Goal: Transaction & Acquisition: Purchase product/service

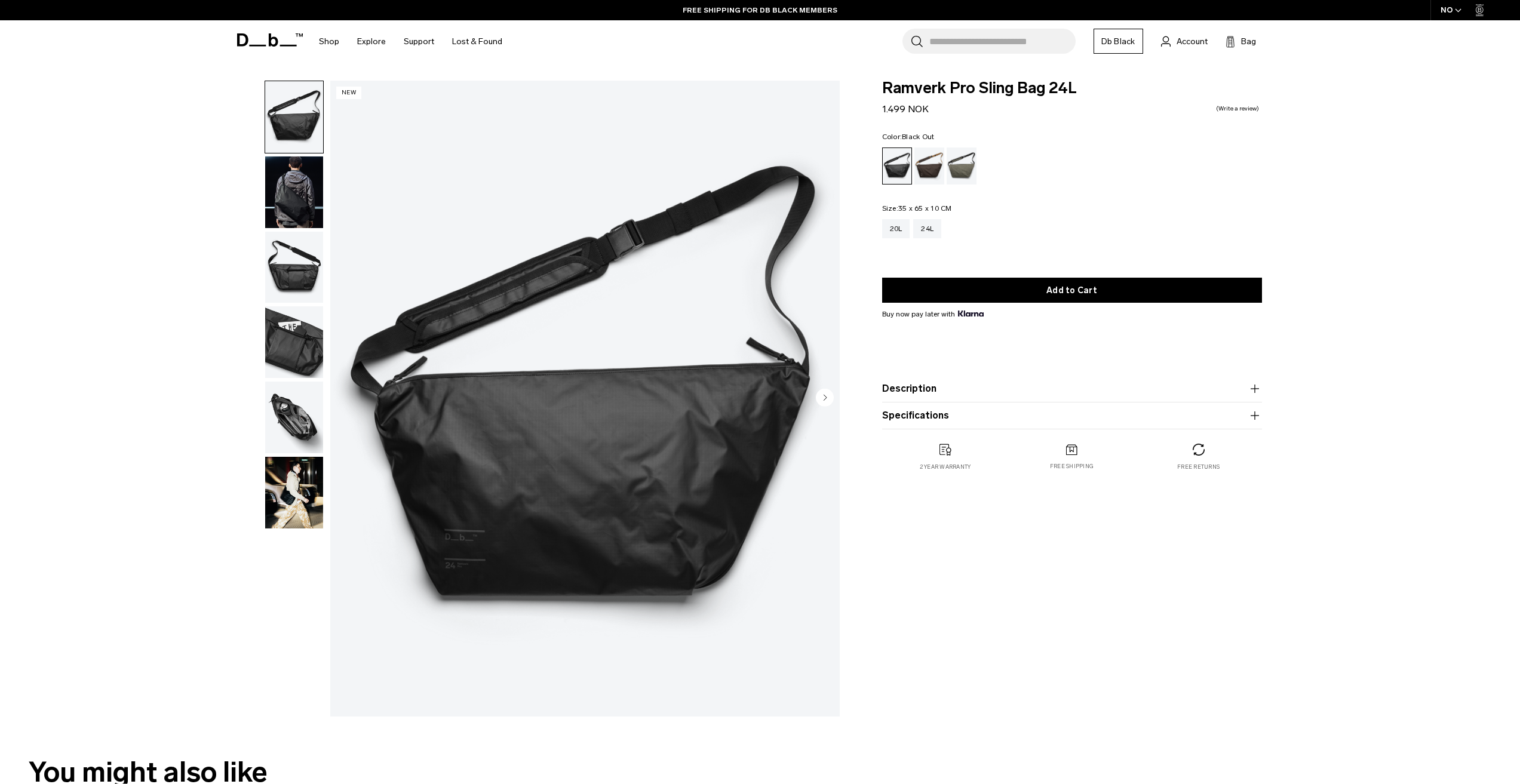
click at [1124, 649] on div "Ramverk Pro Sling Bag 24L 1.499 NOK 0.0 star rating Write a review Color: Black…" at bounding box center [1072, 401] width 452 height 642
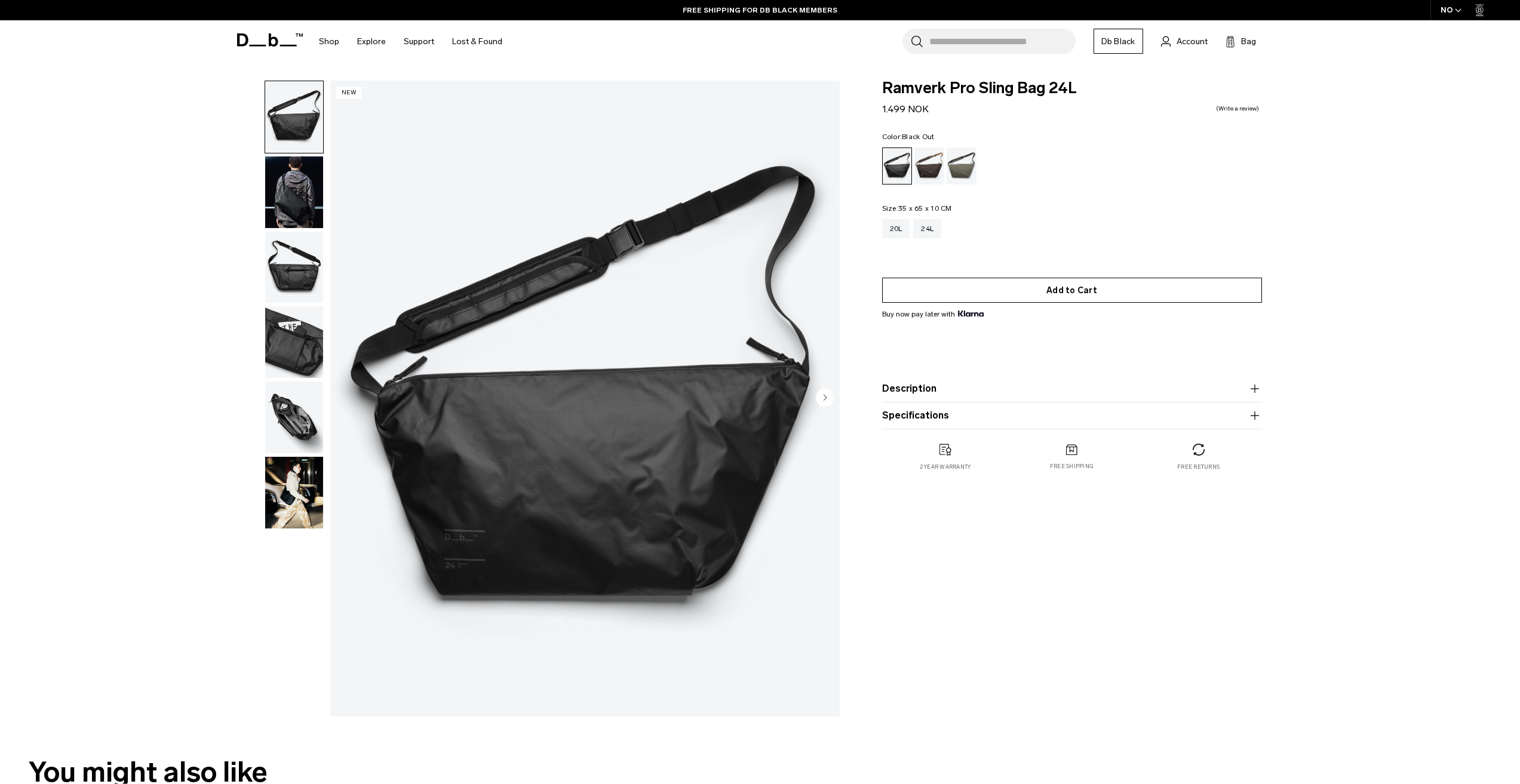
click at [970, 289] on button "Add to Cart" at bounding box center [1072, 290] width 380 height 25
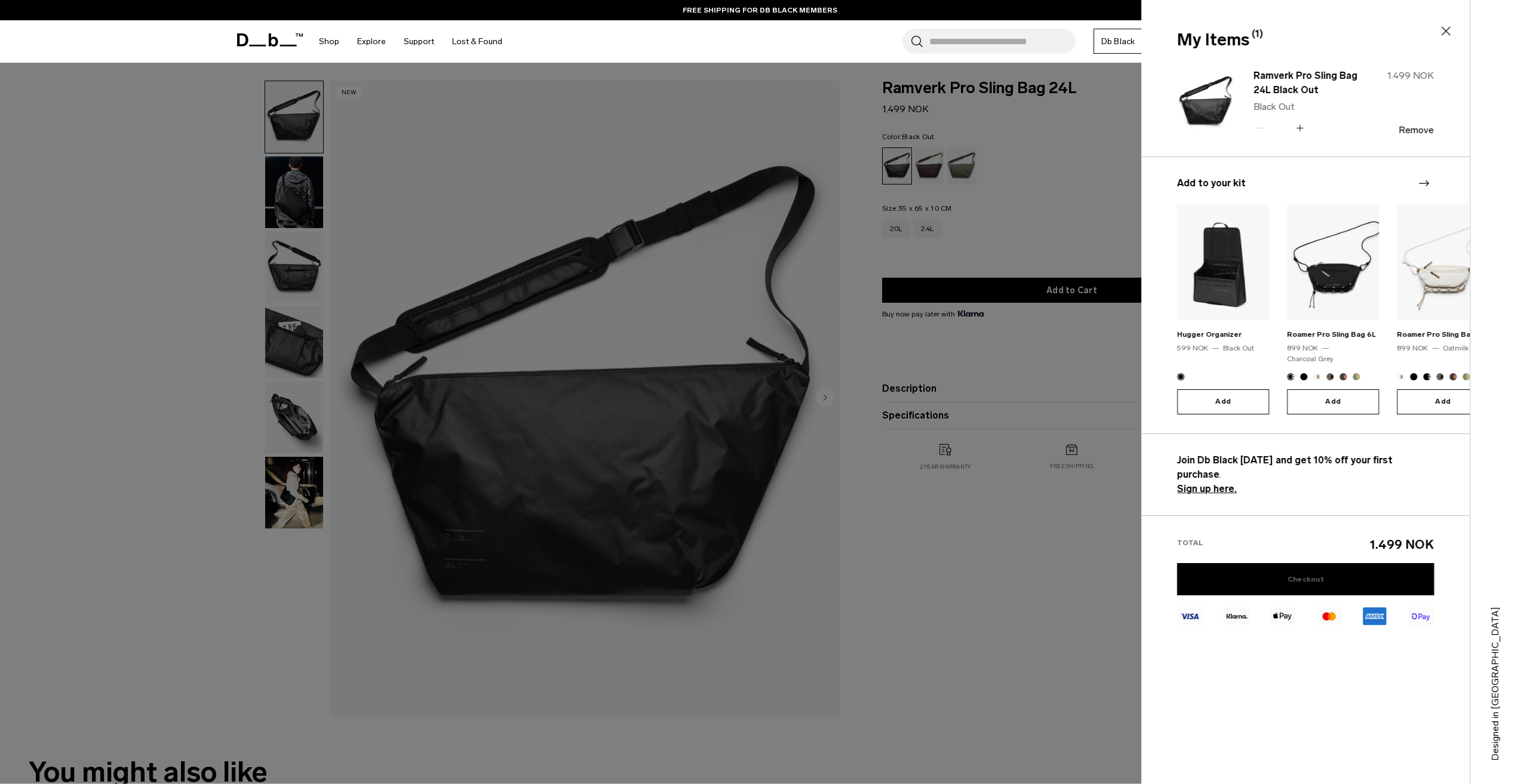
click at [1345, 563] on link "Checkout" at bounding box center [1306, 579] width 257 height 33
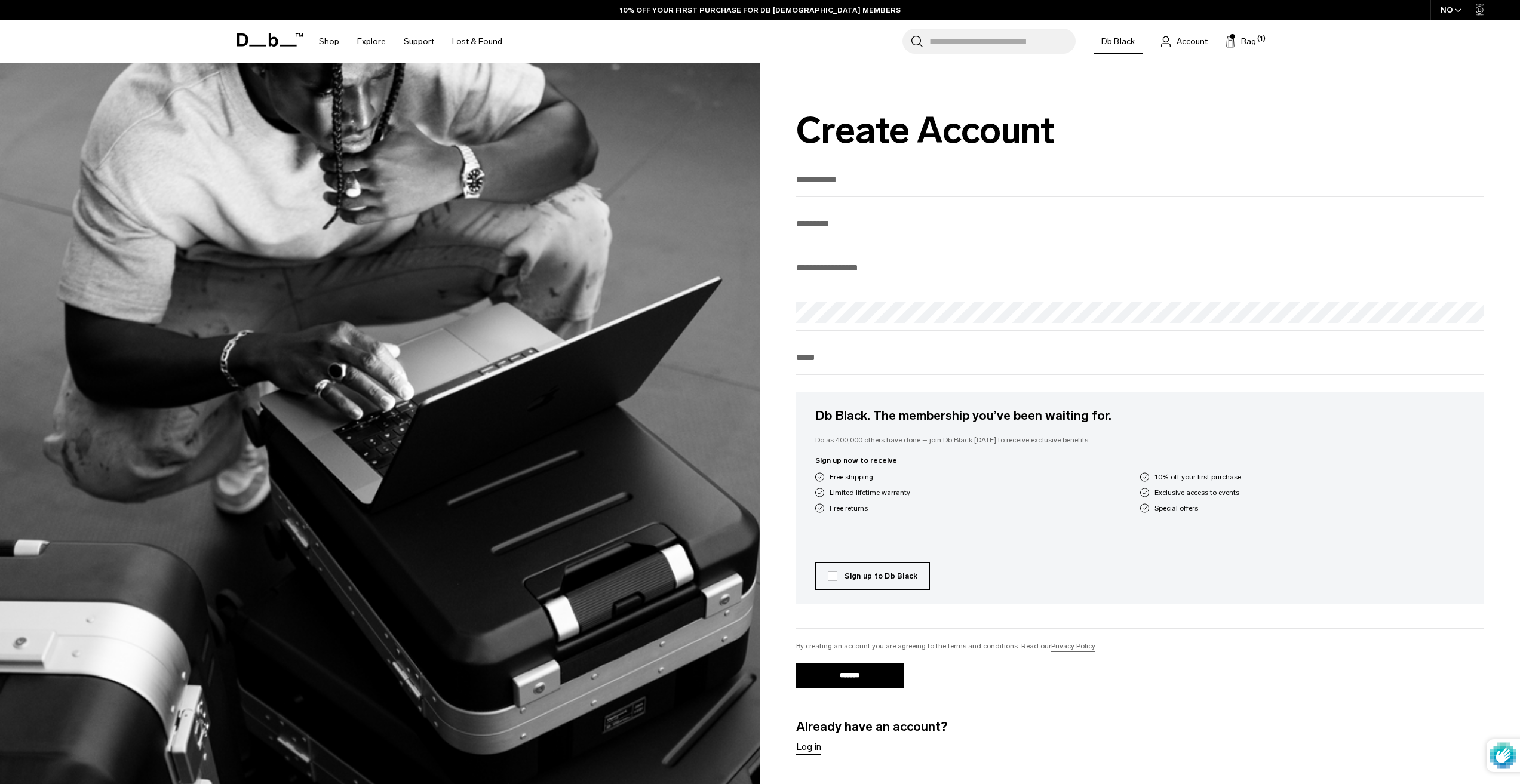
click at [879, 185] on input "First Name" at bounding box center [1140, 179] width 689 height 20
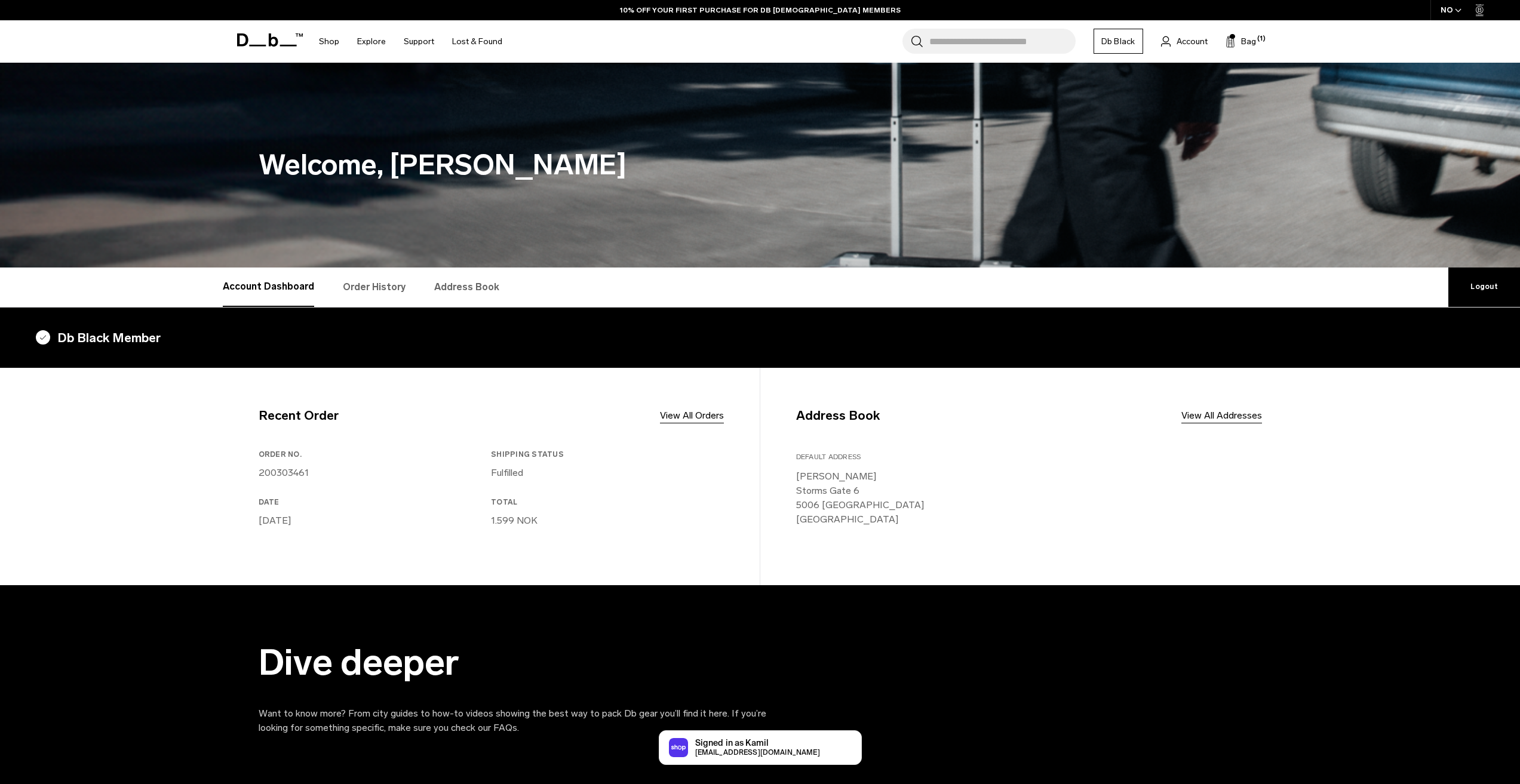
click at [390, 289] on link "Order History" at bounding box center [374, 287] width 62 height 39
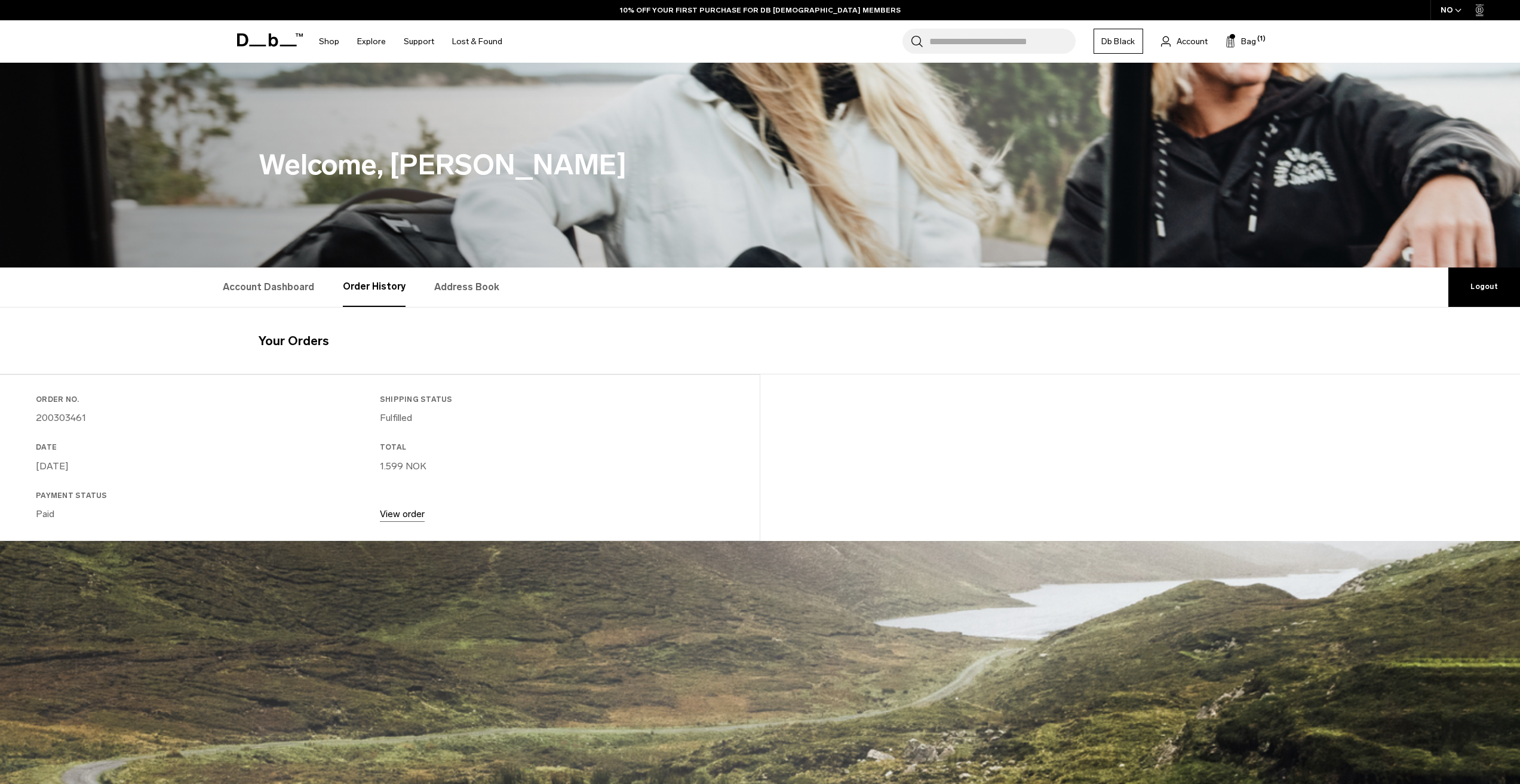
click at [283, 295] on link "Account Dashboard" at bounding box center [269, 287] width 92 height 39
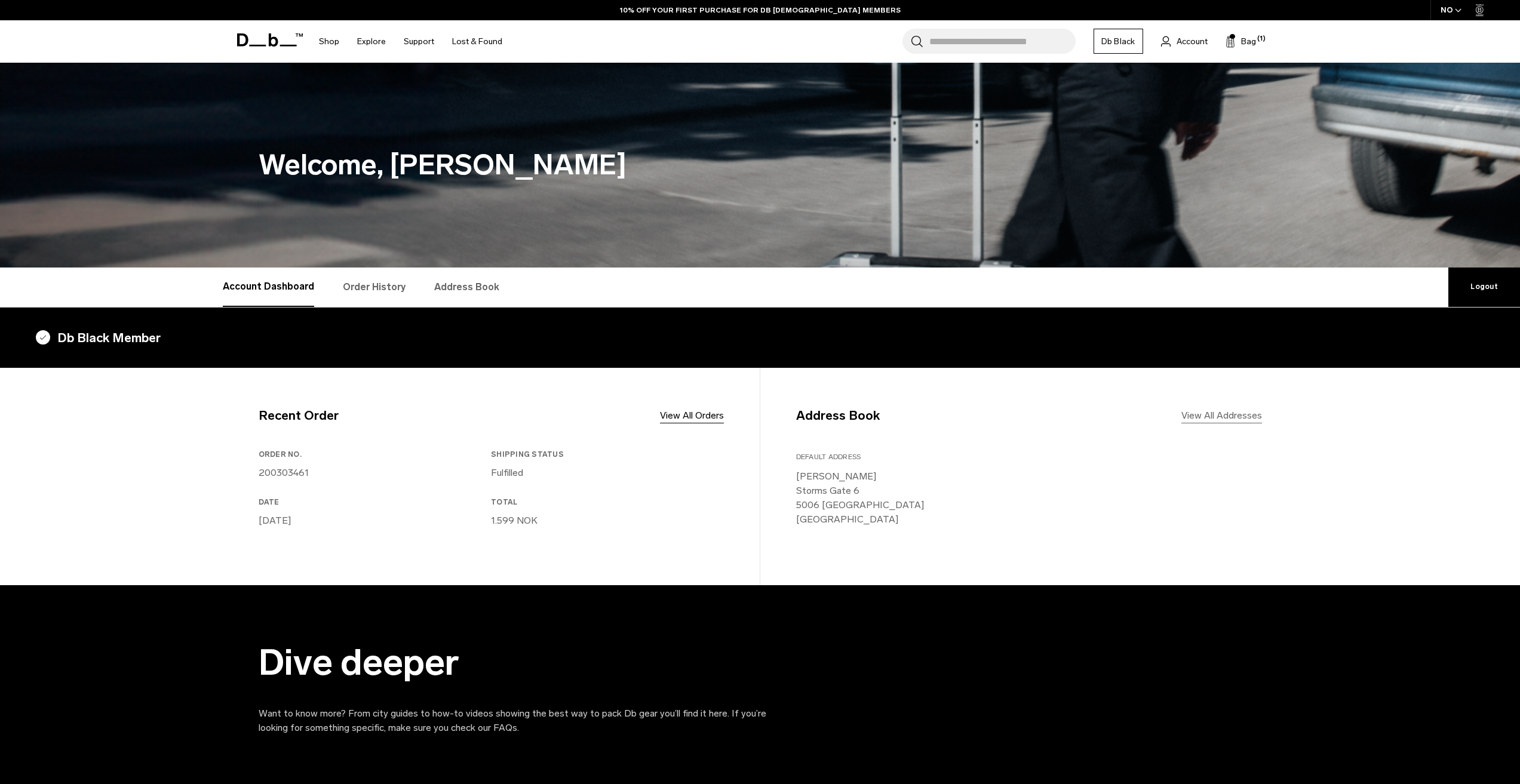
click at [1255, 419] on link "View All Addresses" at bounding box center [1221, 416] width 80 height 15
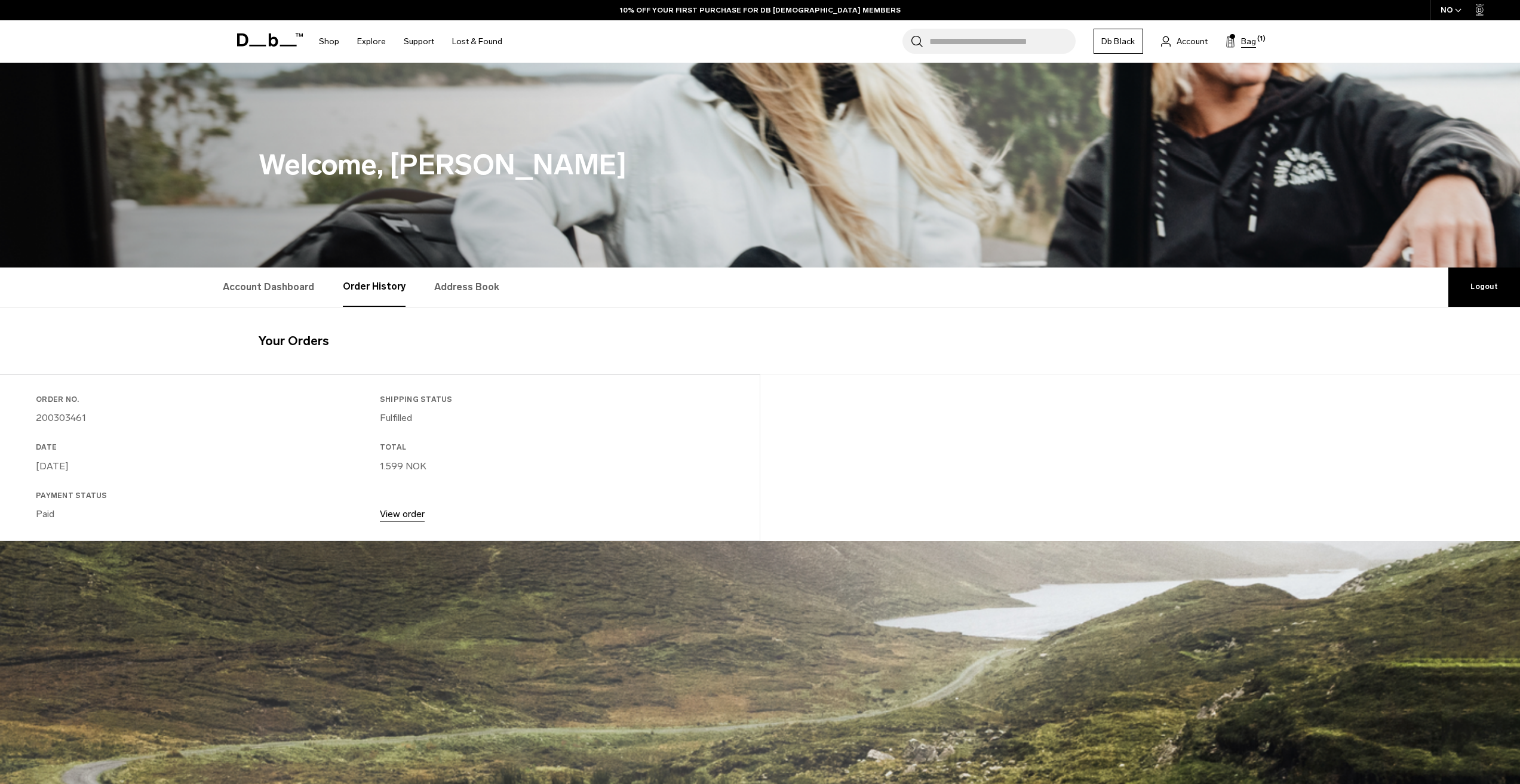
click at [1244, 46] on span "Bag" at bounding box center [1248, 41] width 15 height 13
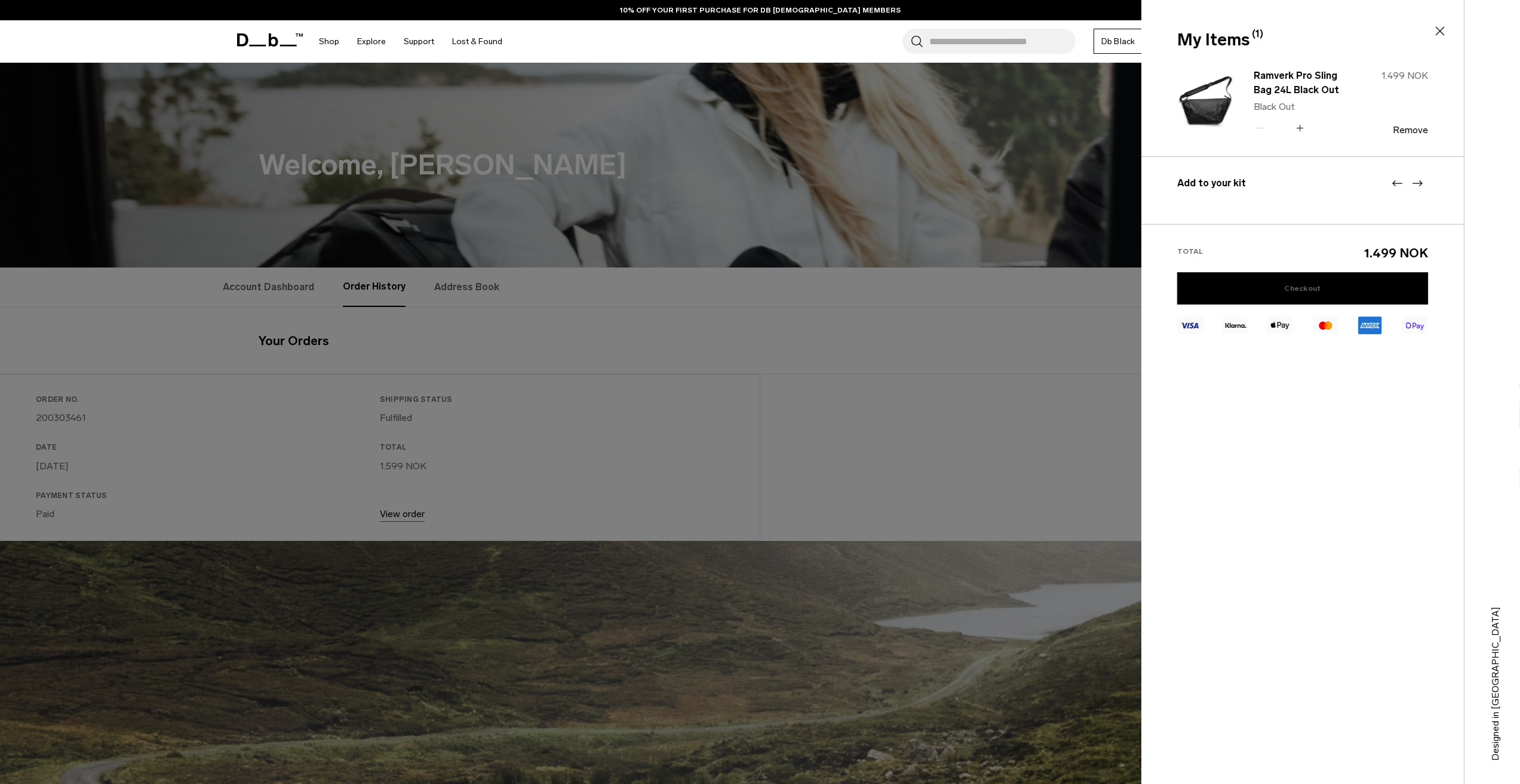
click at [1394, 294] on link "Checkout" at bounding box center [1303, 288] width 251 height 33
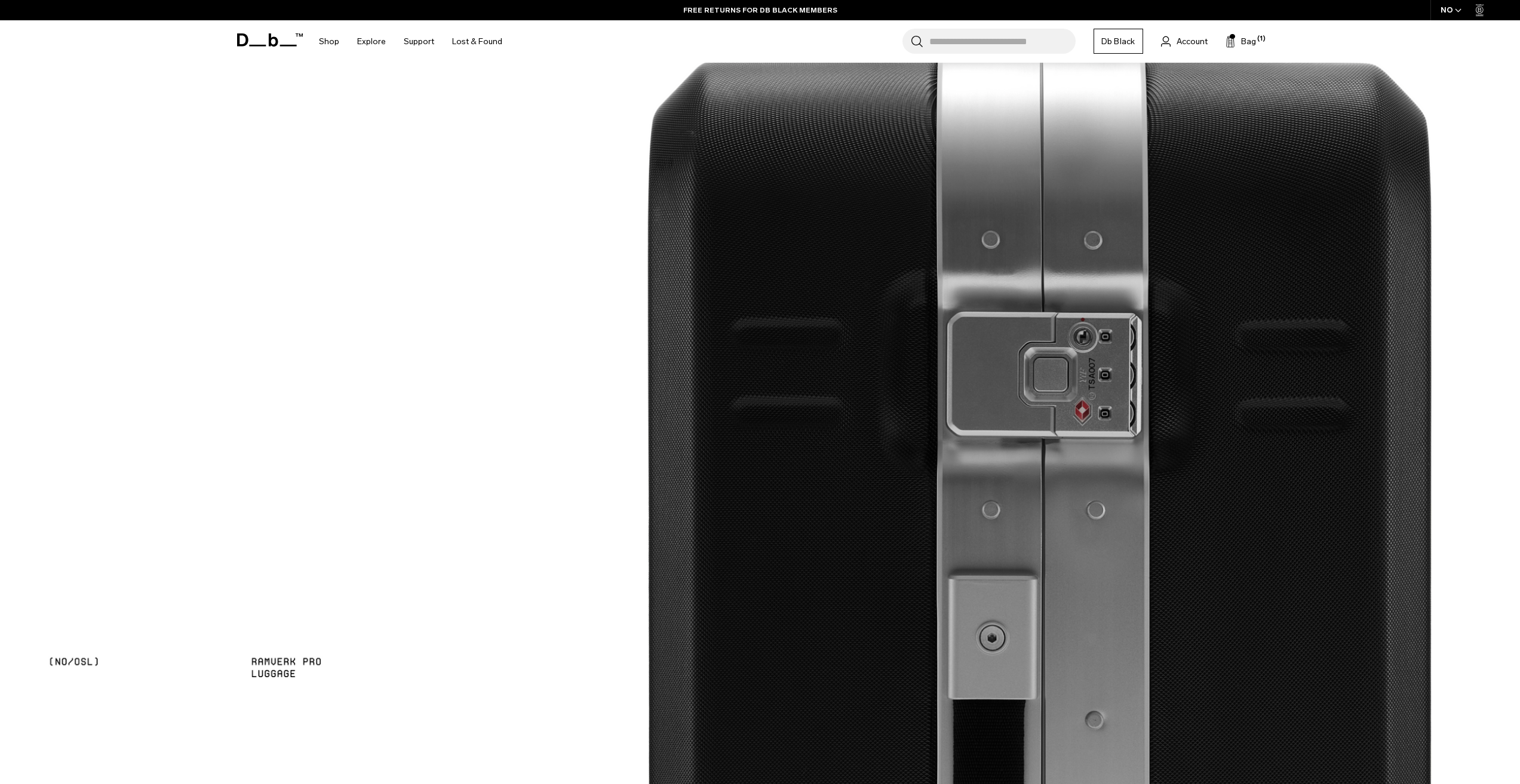
scroll to position [2090, 0]
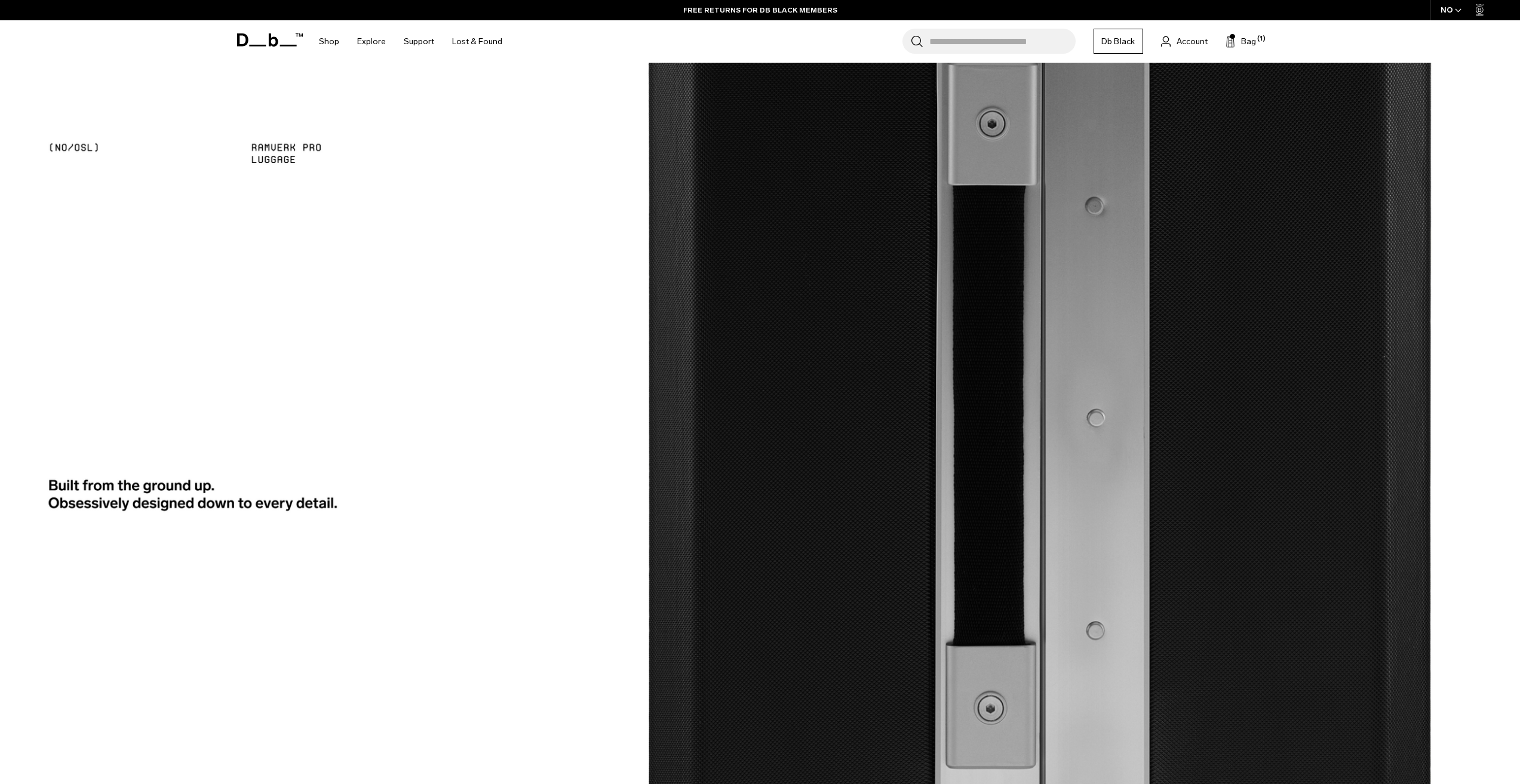
click at [1023, 528] on img at bounding box center [760, 177] width 1520 height 1416
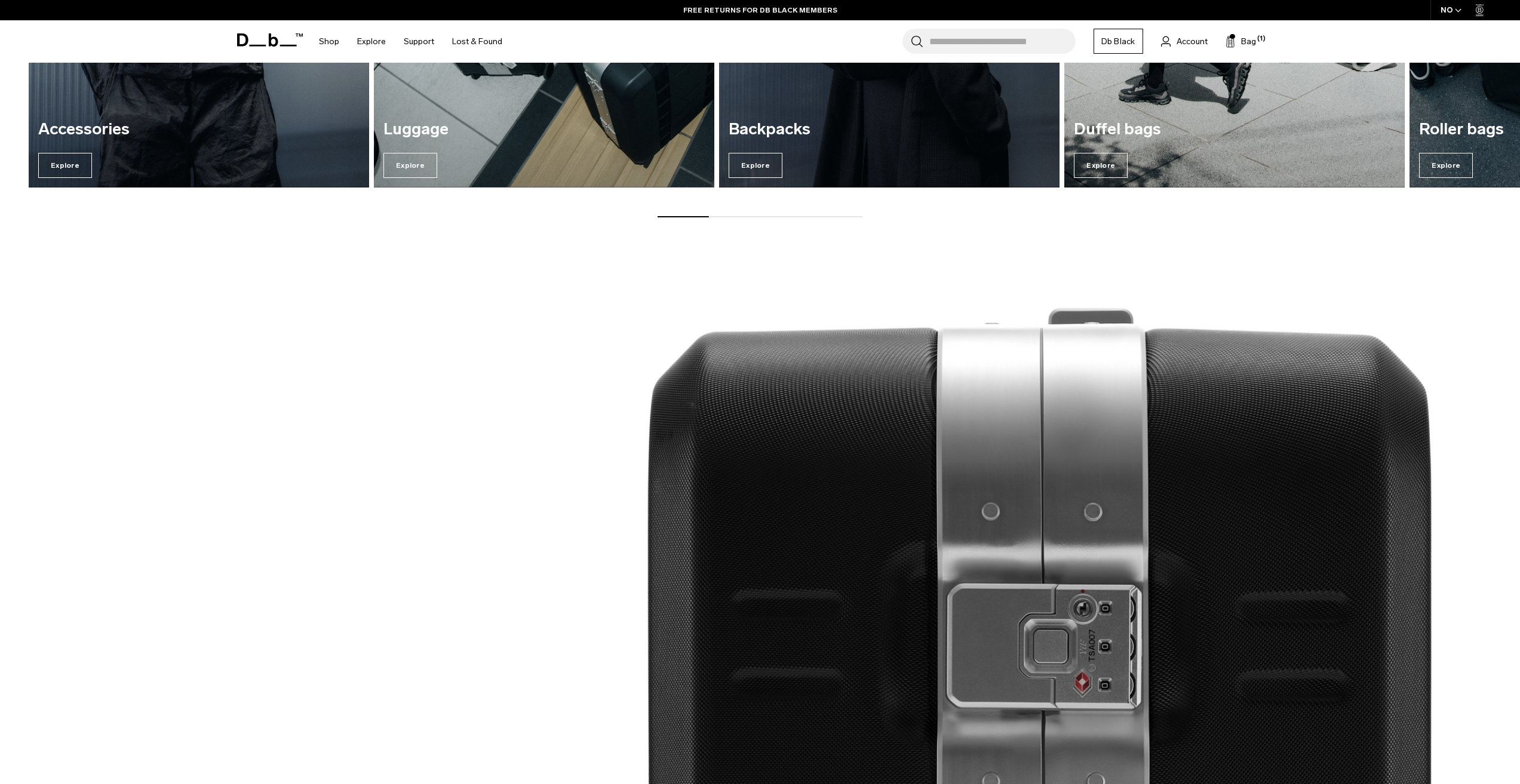
scroll to position [1650, 0]
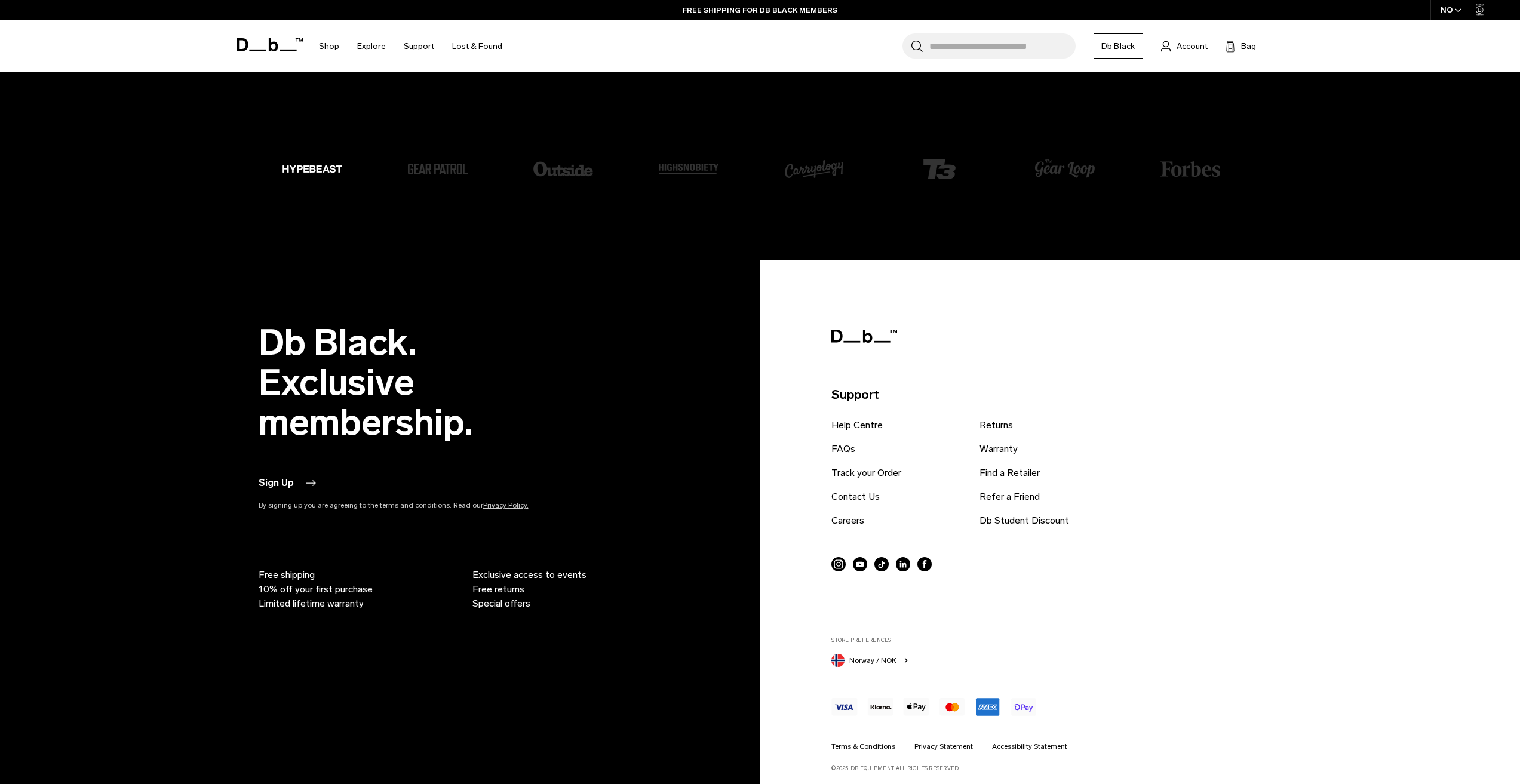
scroll to position [3560, 0]
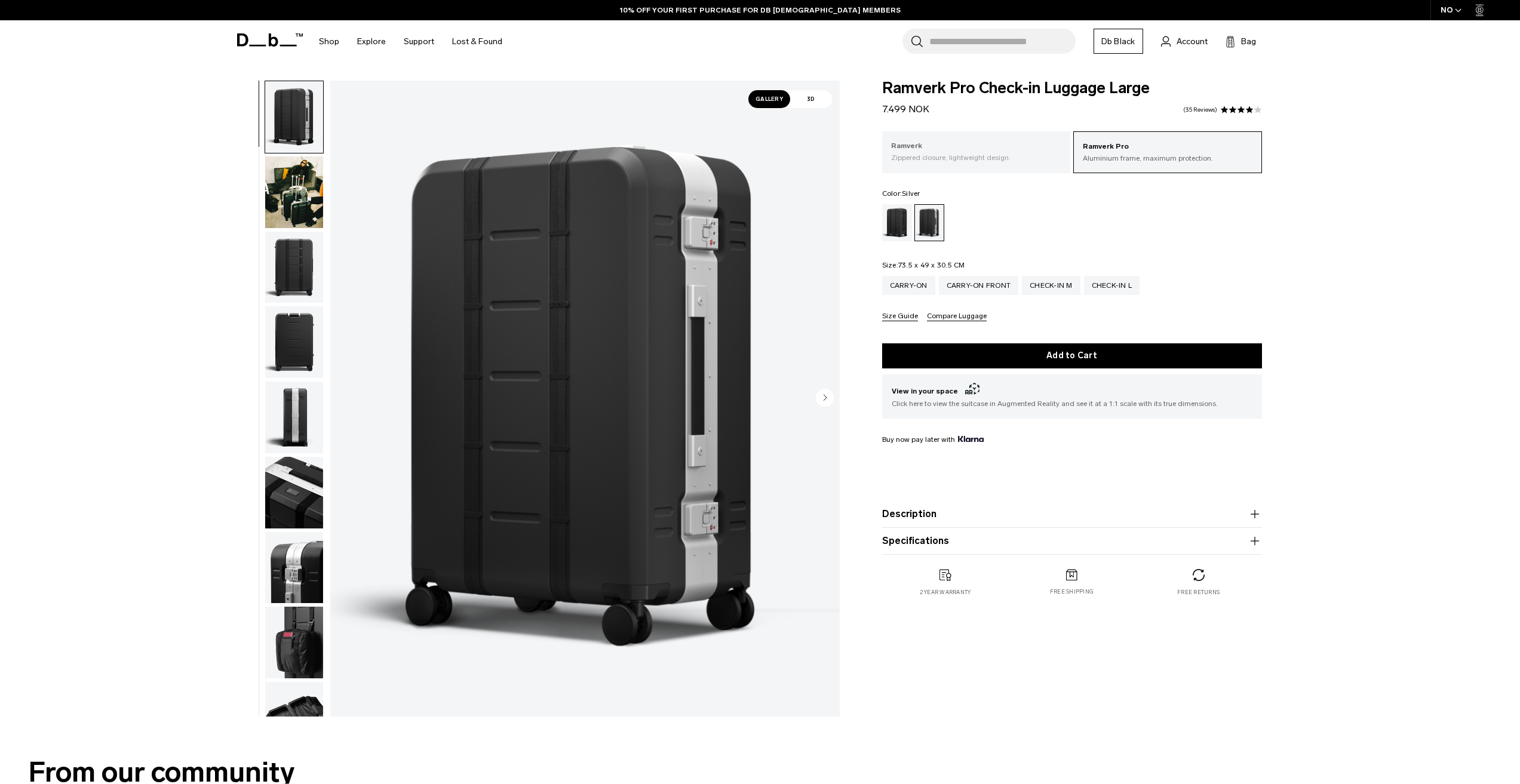
click at [966, 166] on div "Ramverk Zippered closure, lightweight design." at bounding box center [977, 151] width 189 height 40
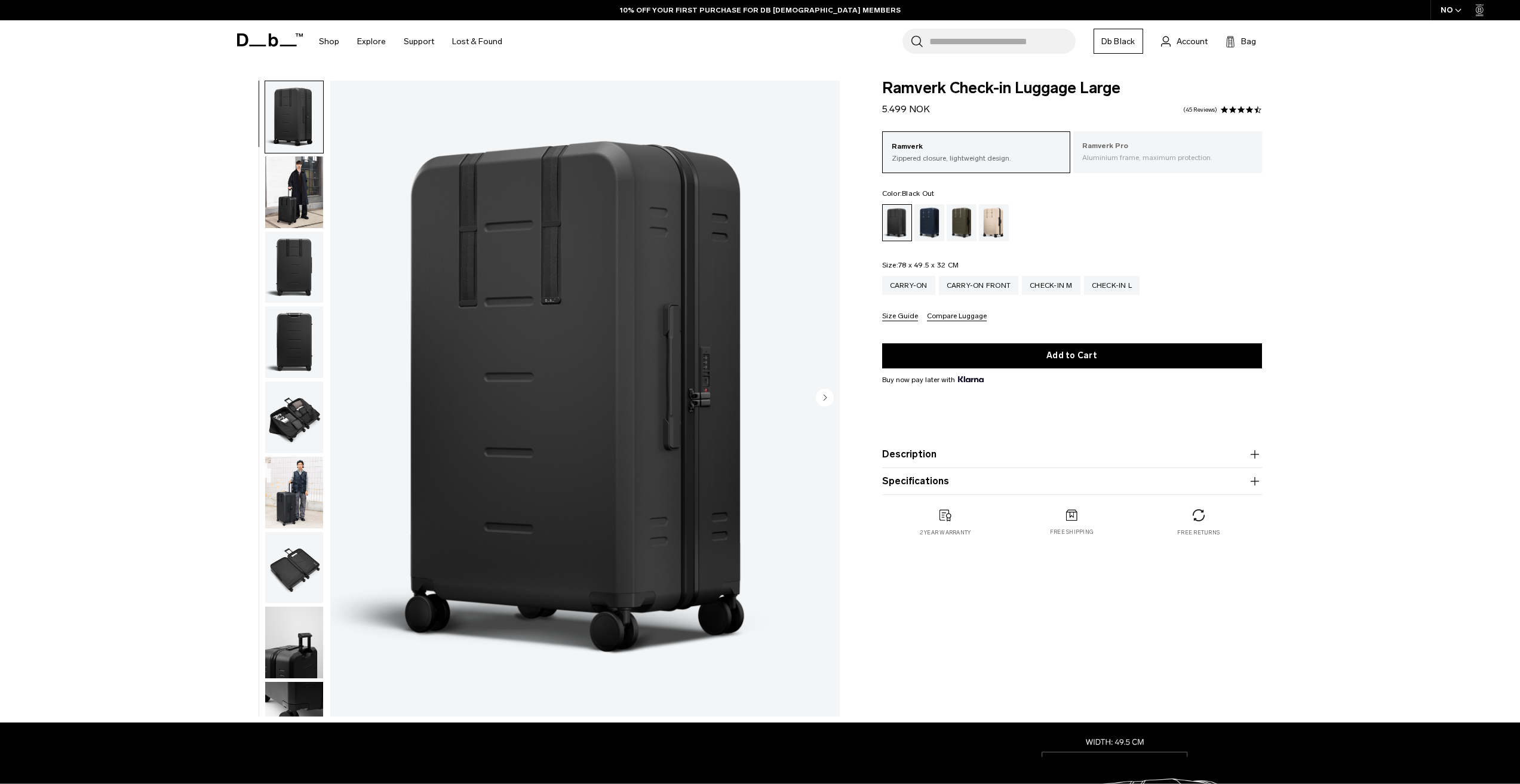
click at [1110, 157] on p "Aluminium frame, maximum protection." at bounding box center [1167, 157] width 171 height 11
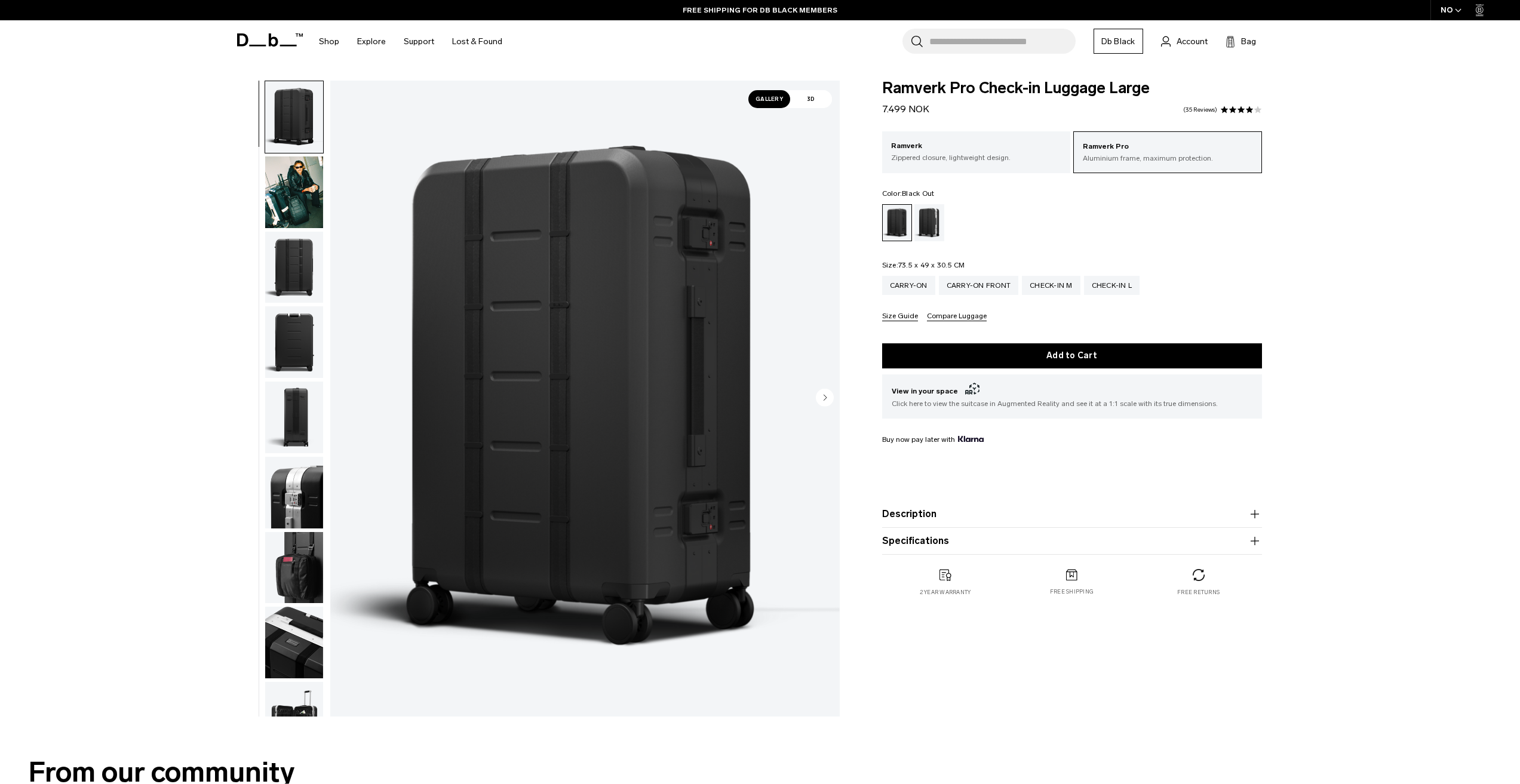
click at [269, 256] on img "button" at bounding box center [294, 268] width 58 height 72
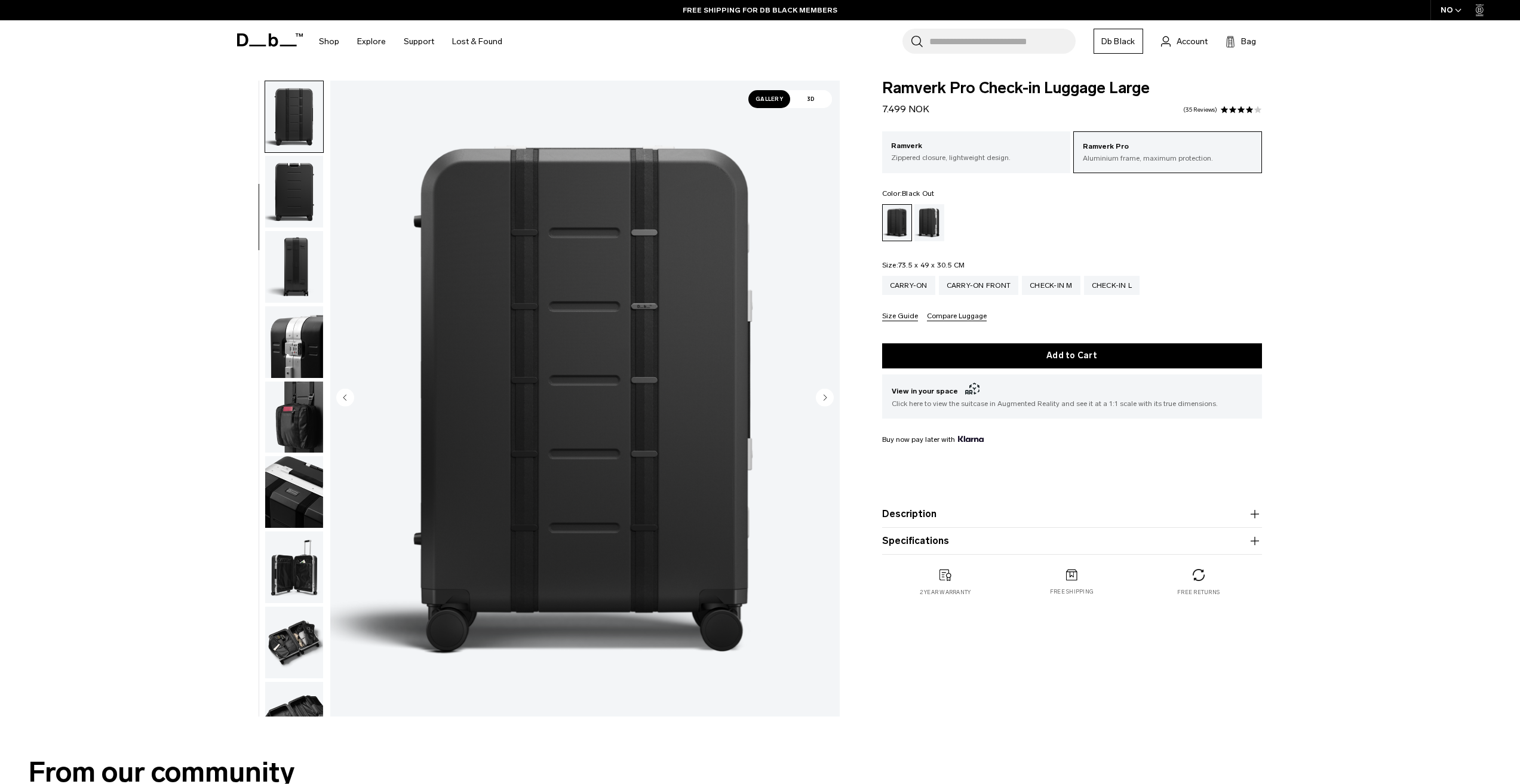
click at [288, 312] on img "button" at bounding box center [294, 342] width 58 height 72
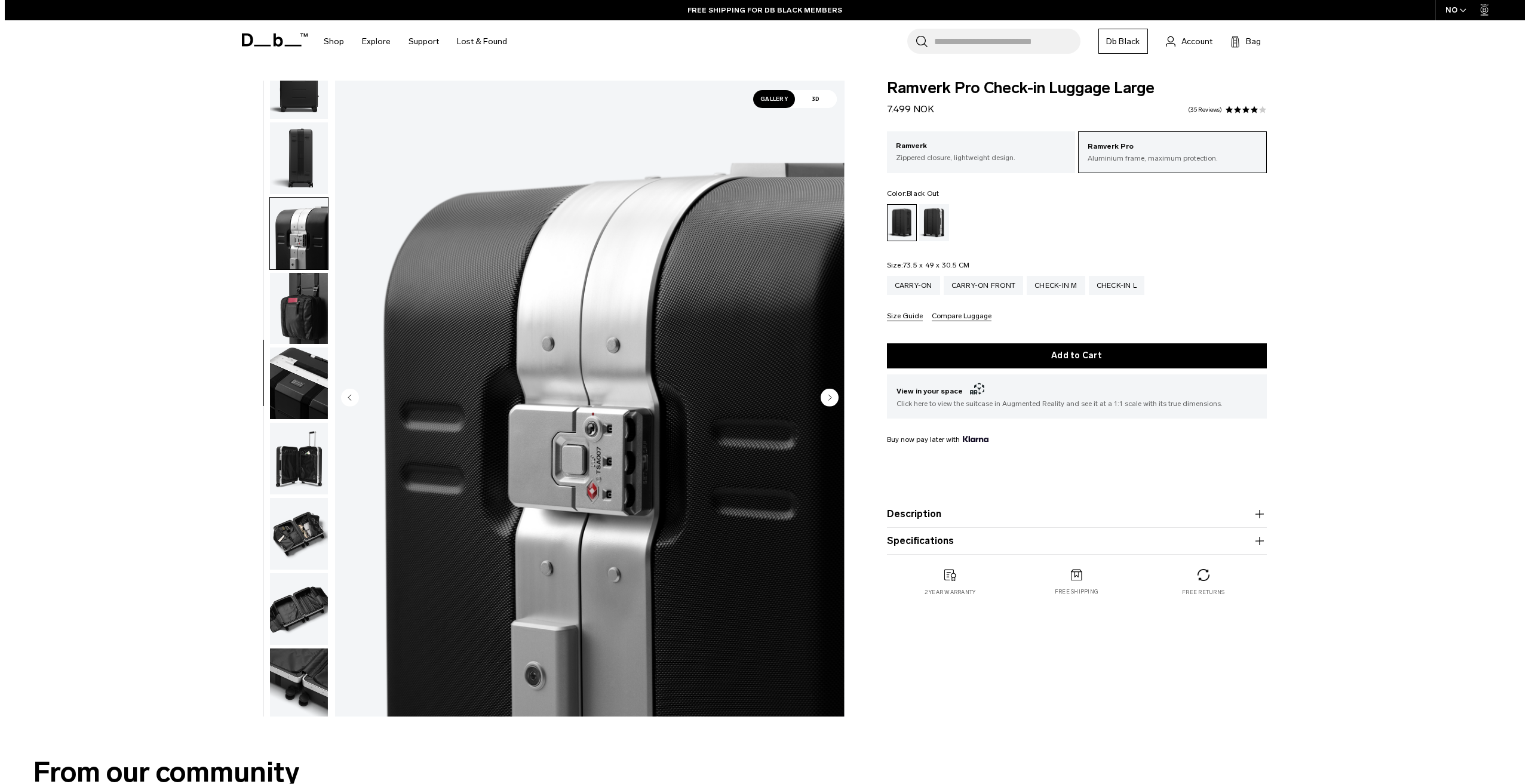
scroll to position [263, 0]
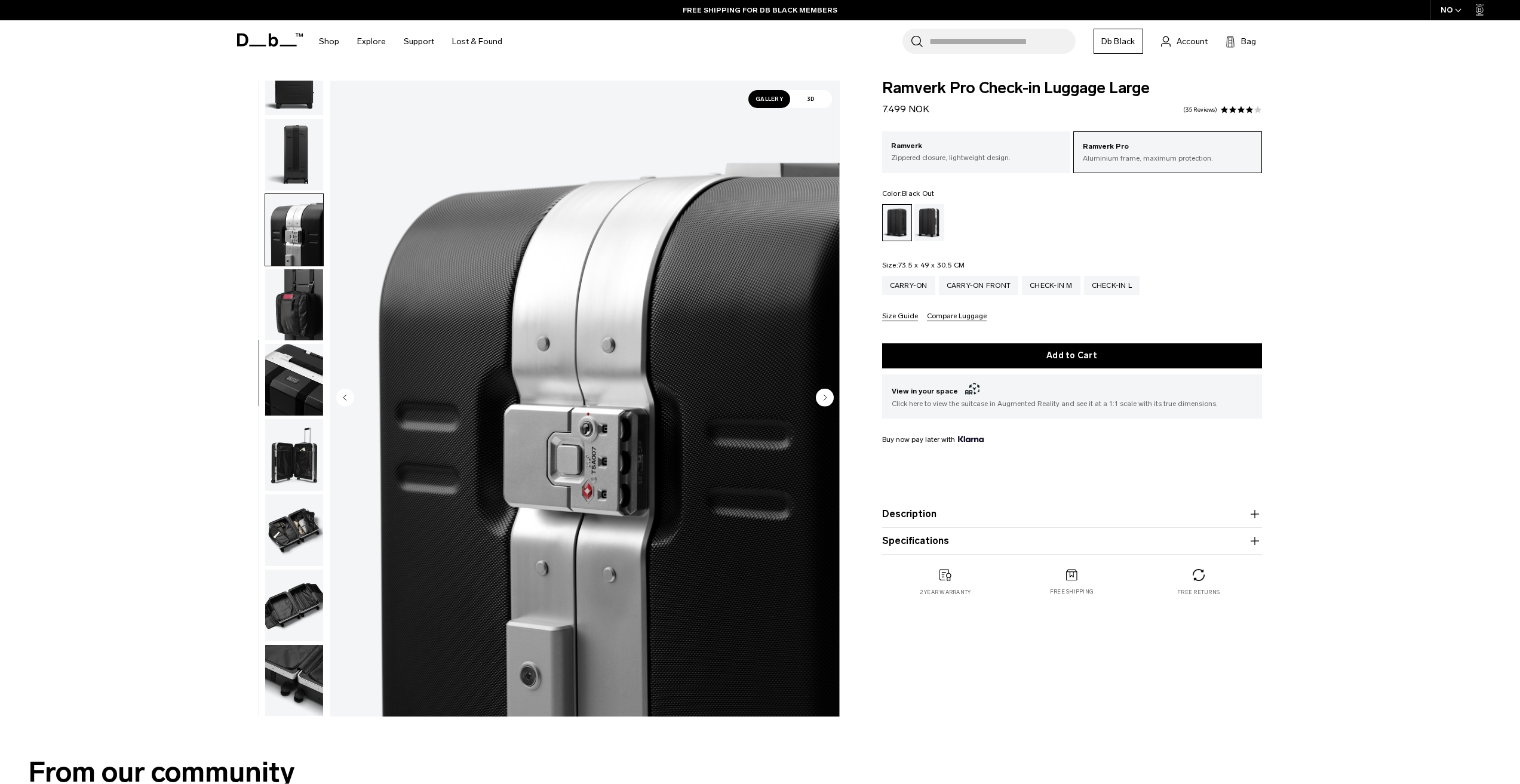
click at [290, 457] on img "button" at bounding box center [294, 455] width 58 height 72
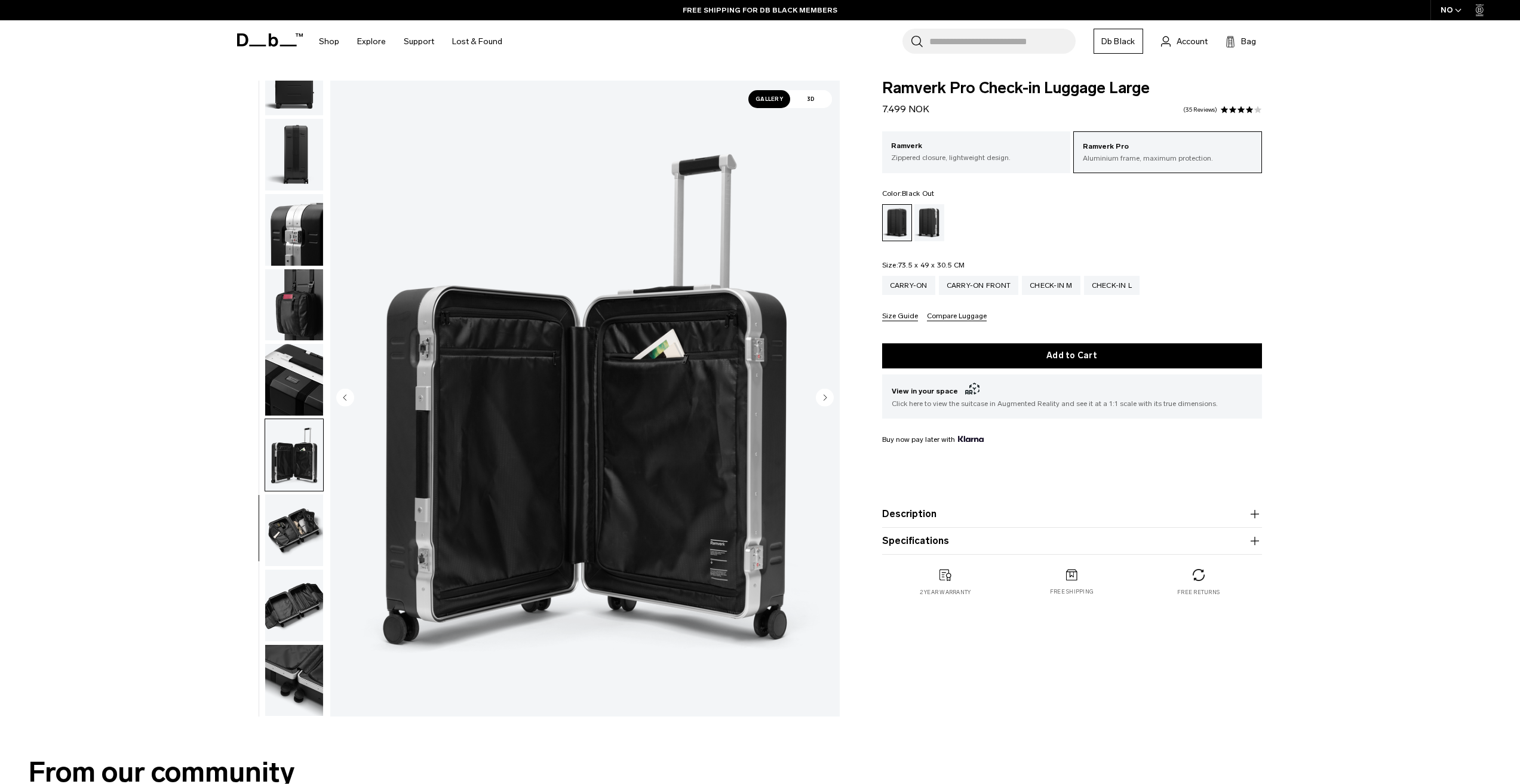
click at [667, 491] on img "9 / 12" at bounding box center [584, 398] width 509 height 636
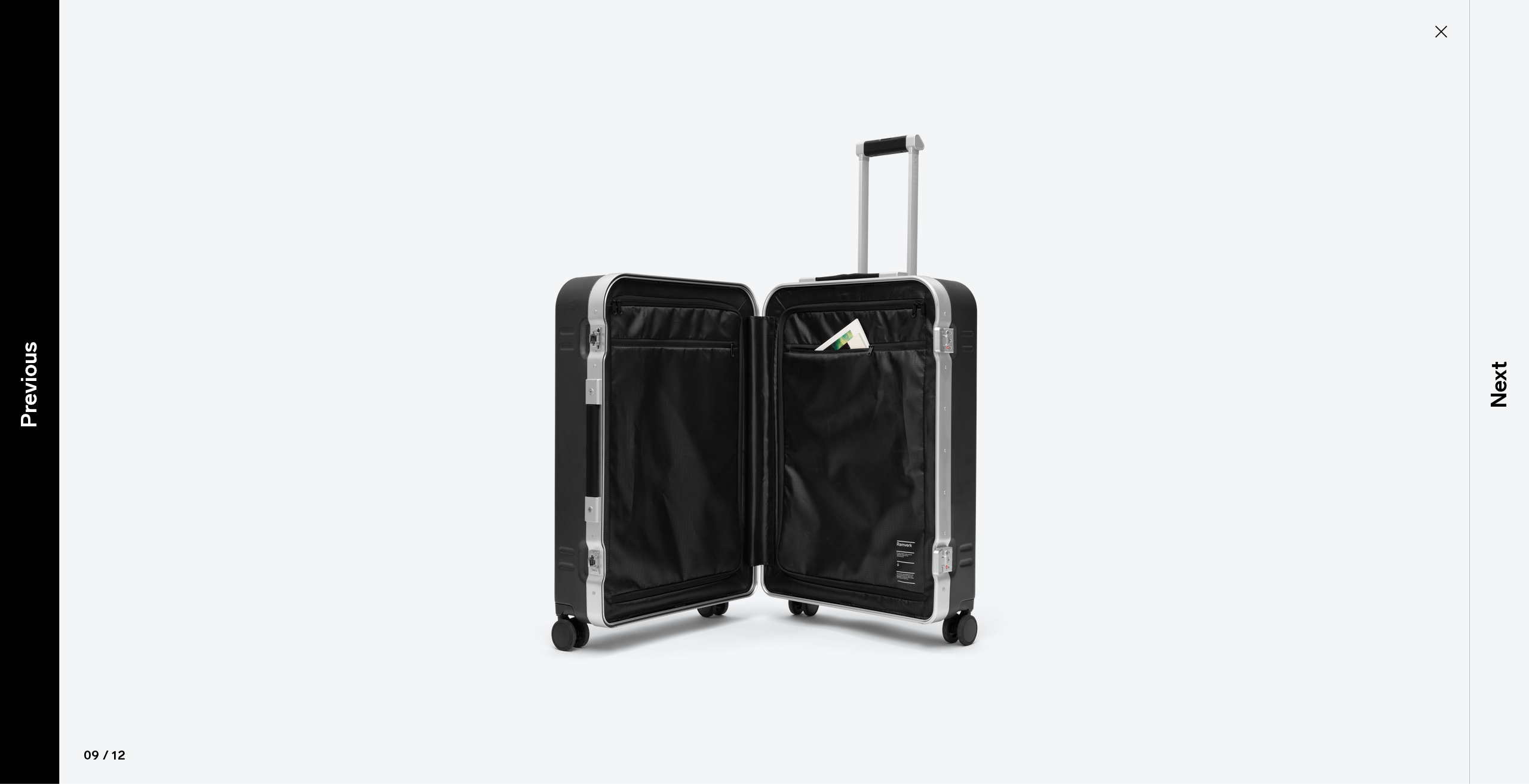
click at [19, 372] on p "Previous" at bounding box center [29, 385] width 33 height 86
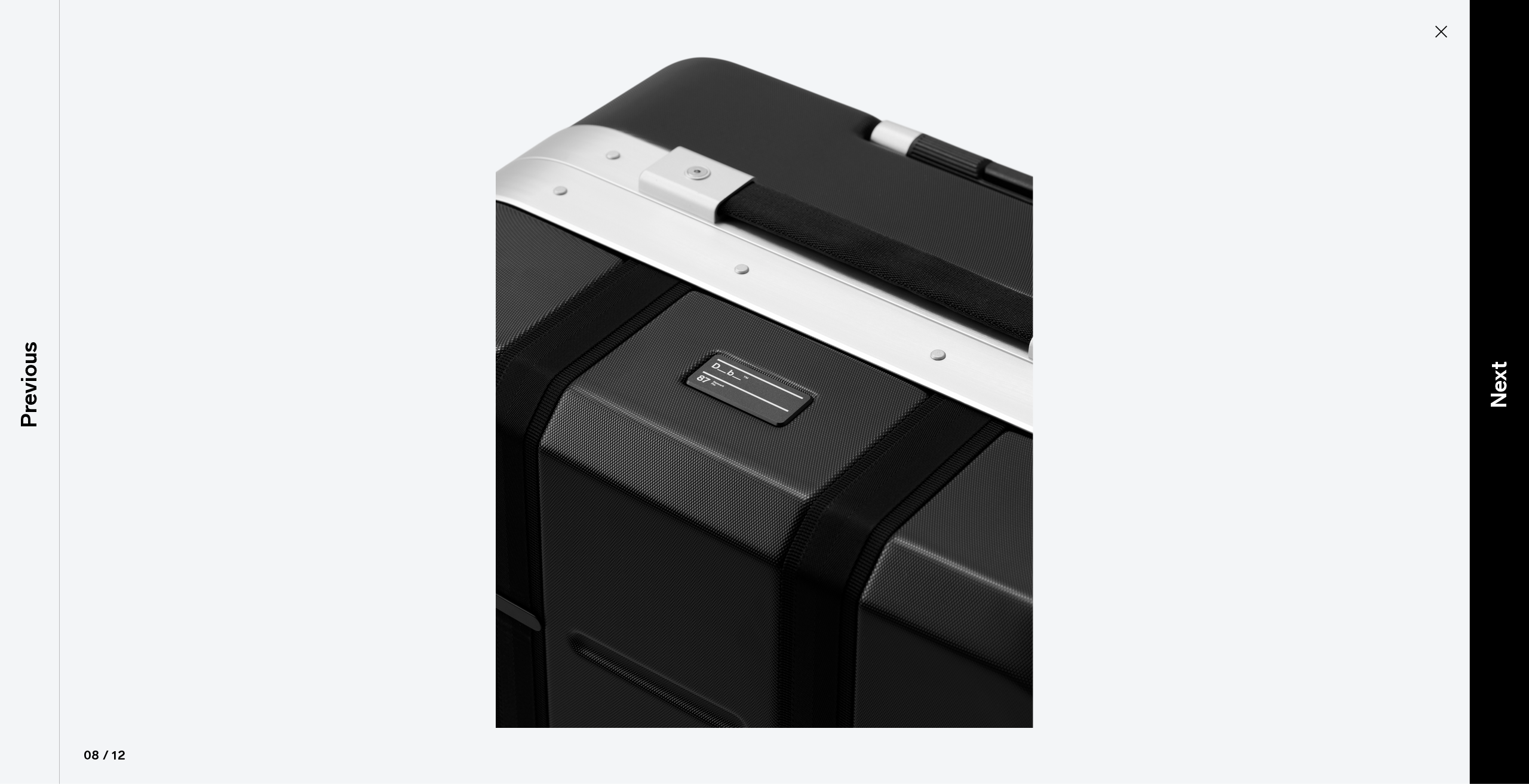
click at [1505, 384] on p "Next" at bounding box center [1499, 384] width 33 height 47
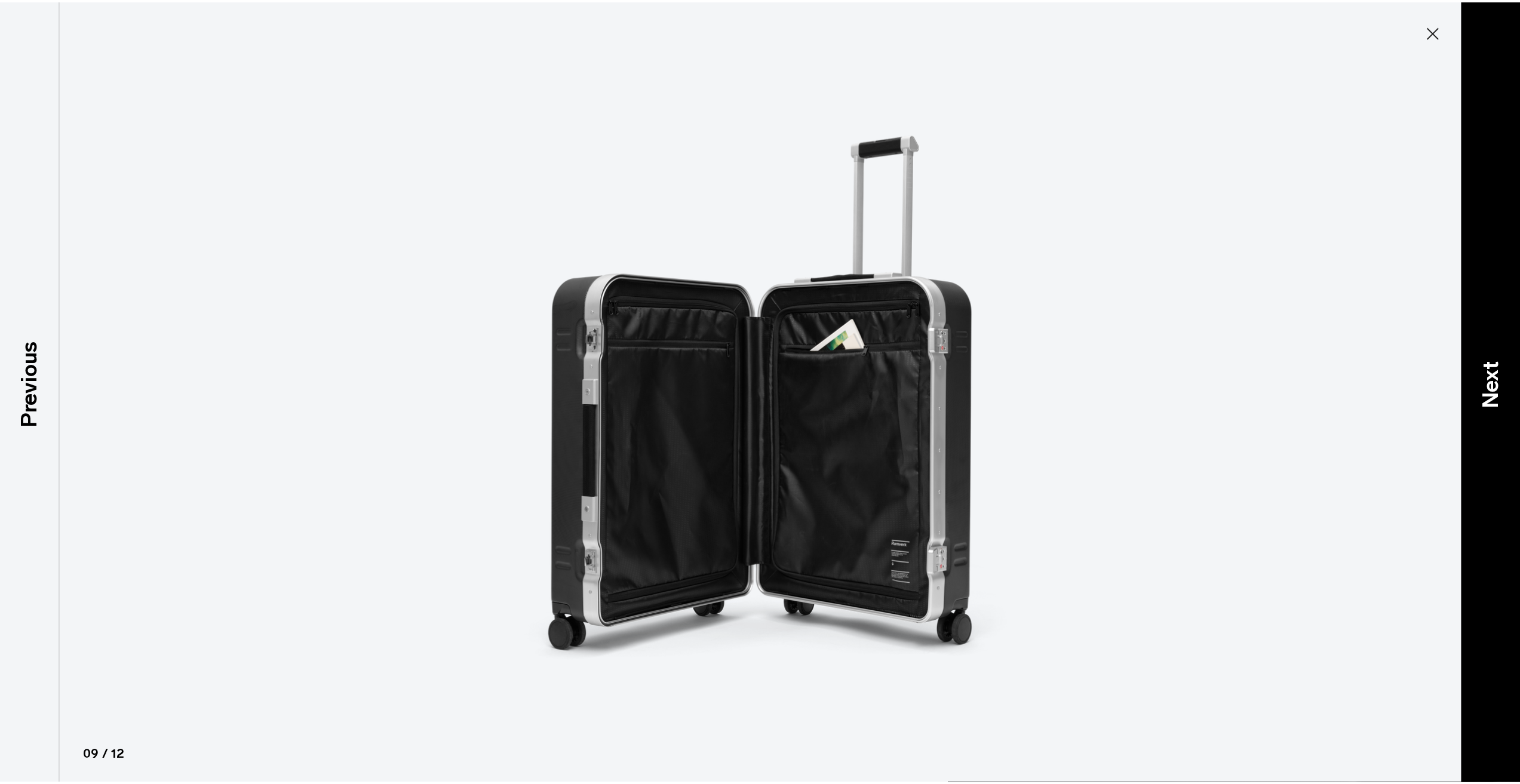
scroll to position [0, 0]
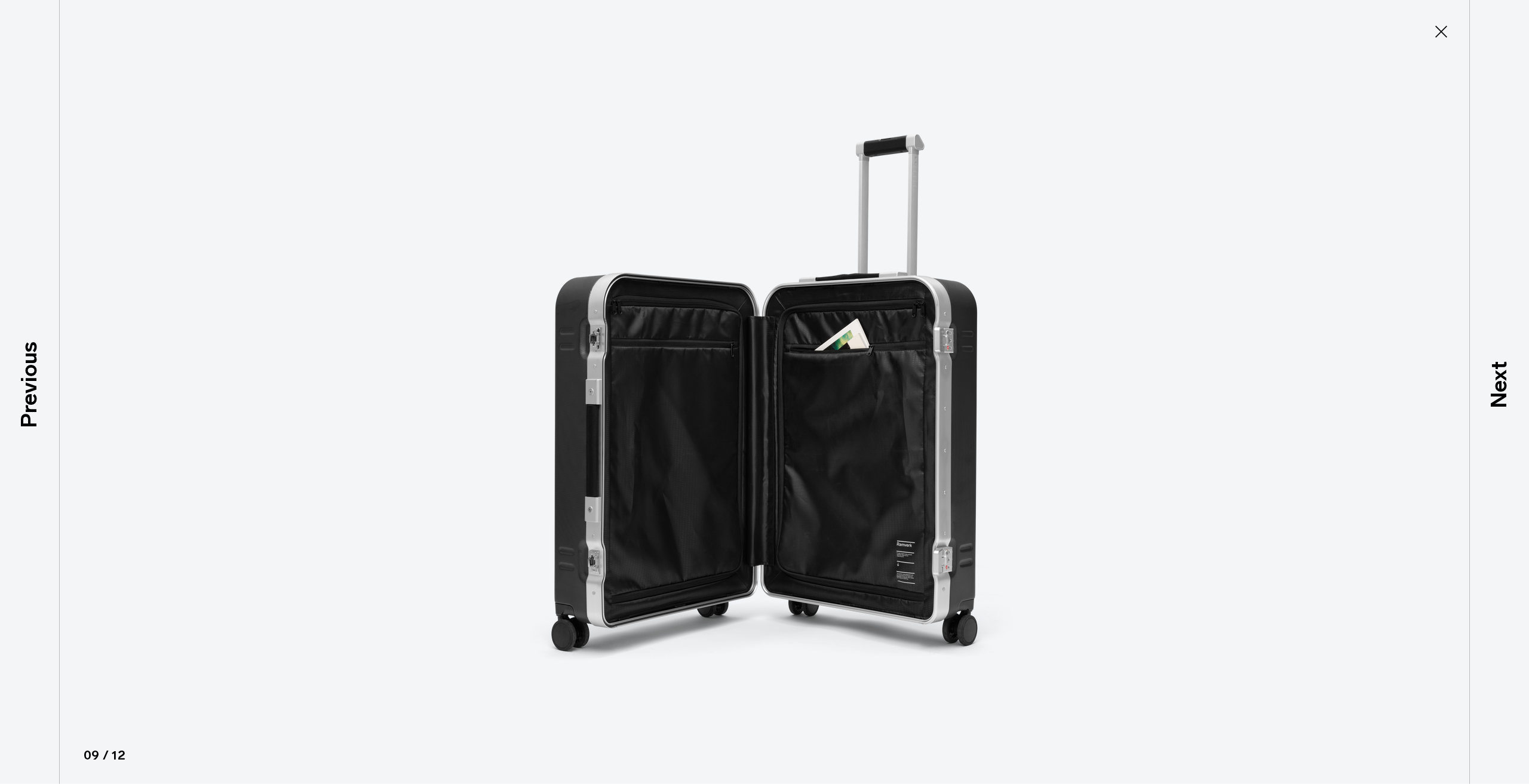
click at [1438, 28] on icon at bounding box center [1441, 31] width 19 height 19
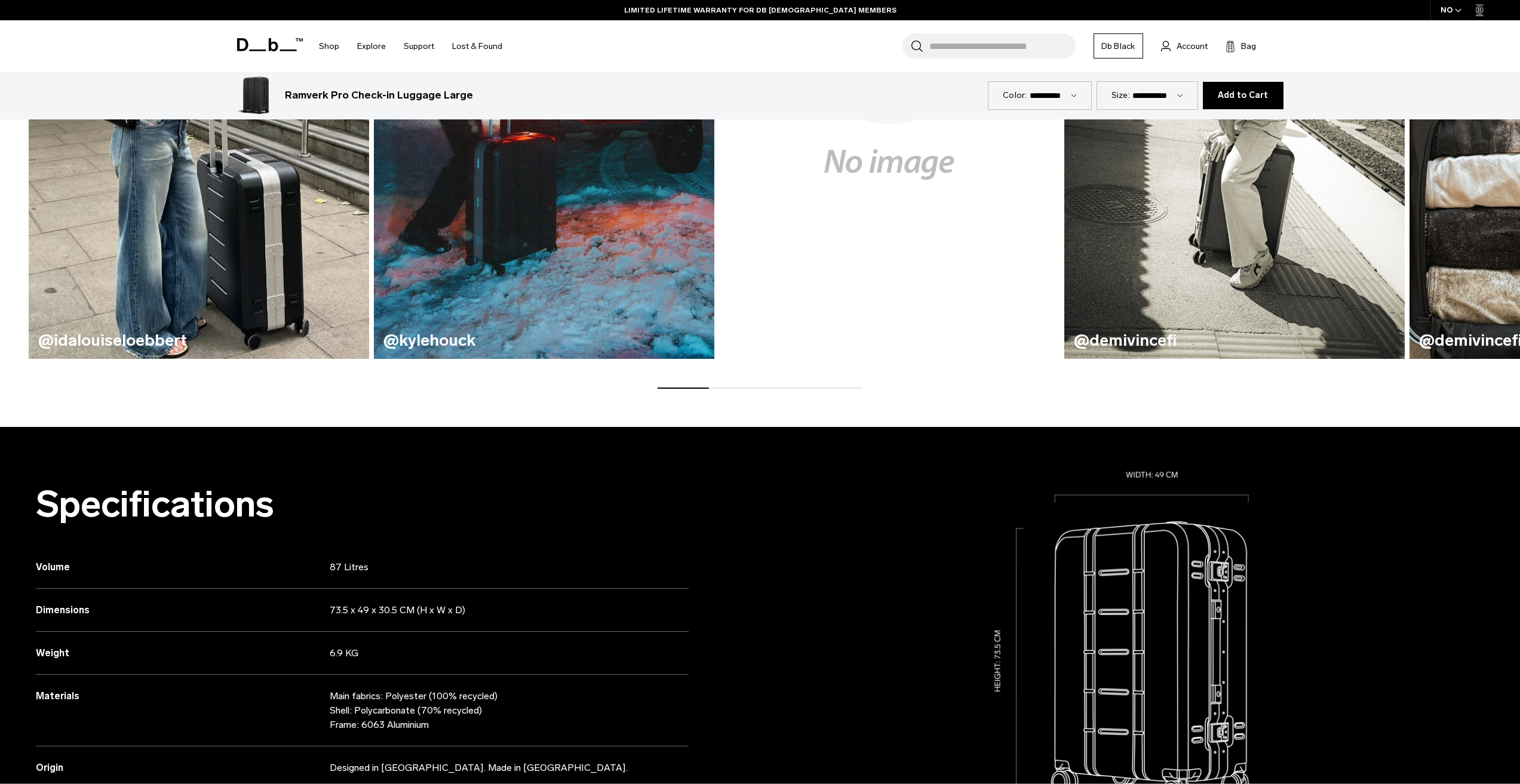
scroll to position [657, 0]
